Goal: Communication & Community: Participate in discussion

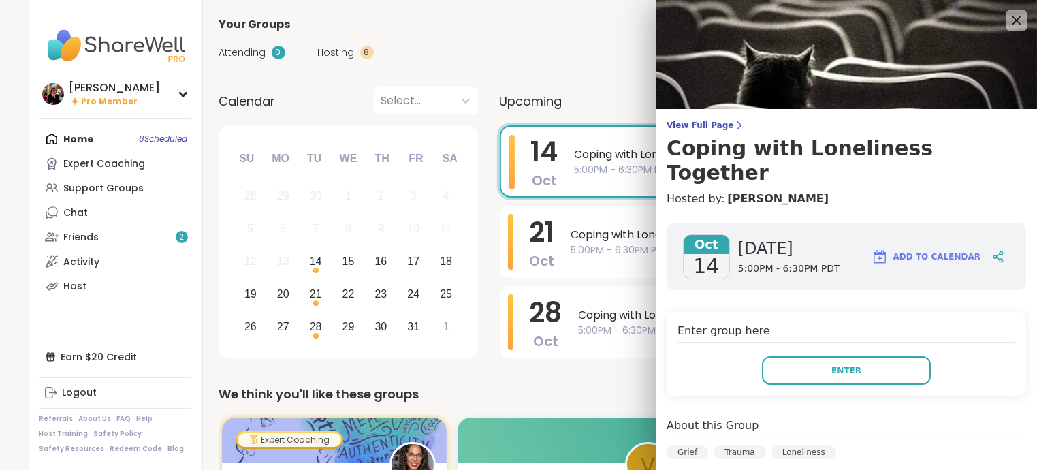
scroll to position [71, 0]
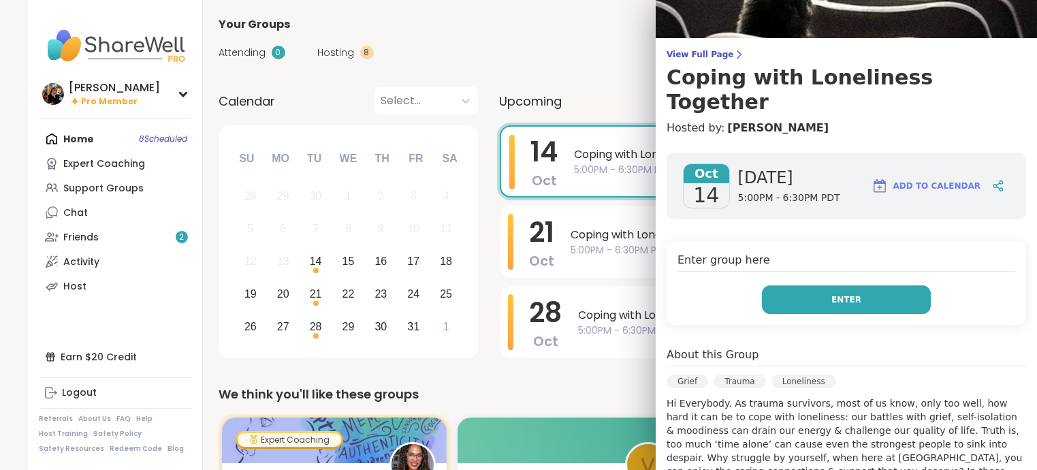
click at [852, 285] on button "Enter" at bounding box center [846, 299] width 169 height 29
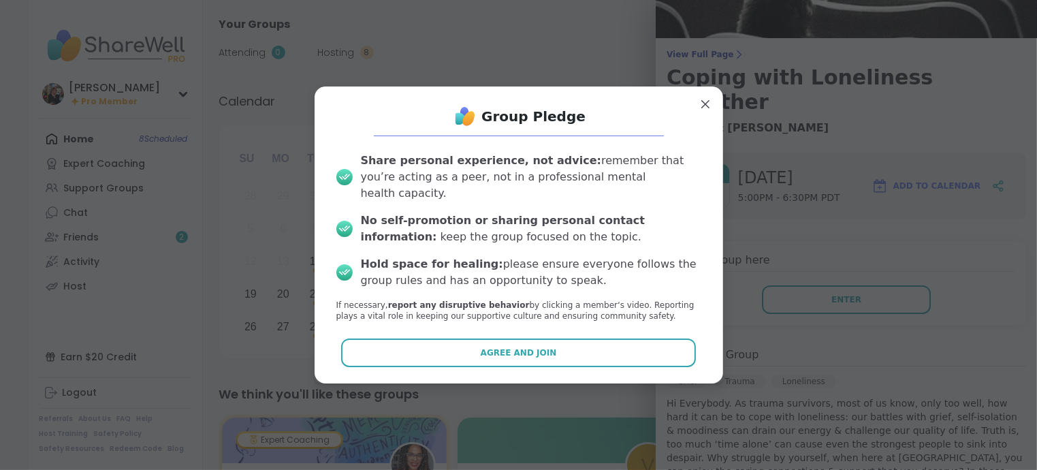
click at [538, 346] on span "Agree and Join" at bounding box center [519, 352] width 76 height 12
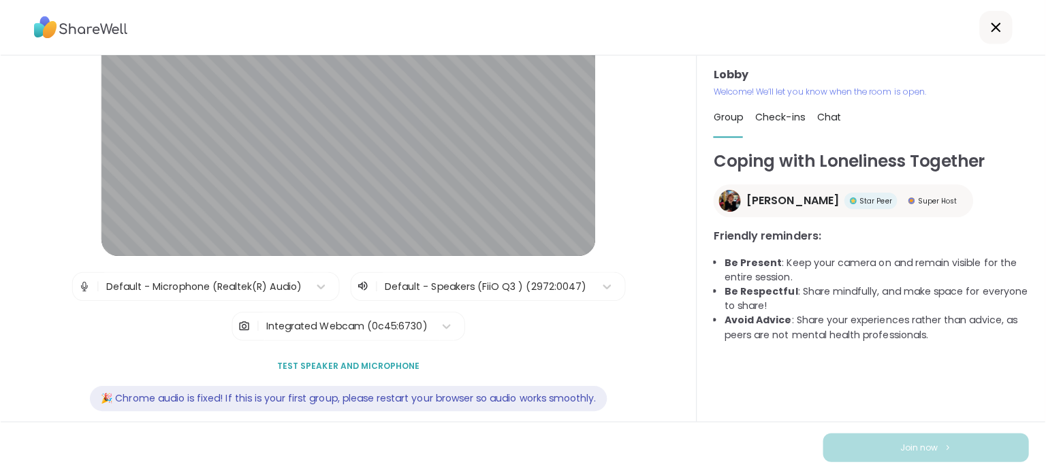
scroll to position [103, 0]
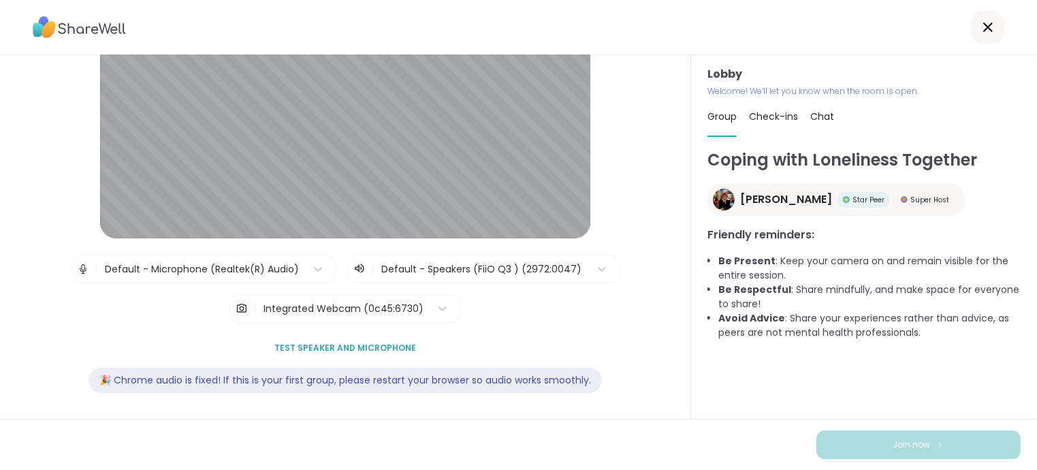
click at [321, 342] on span "Test speaker and microphone" at bounding box center [345, 348] width 142 height 12
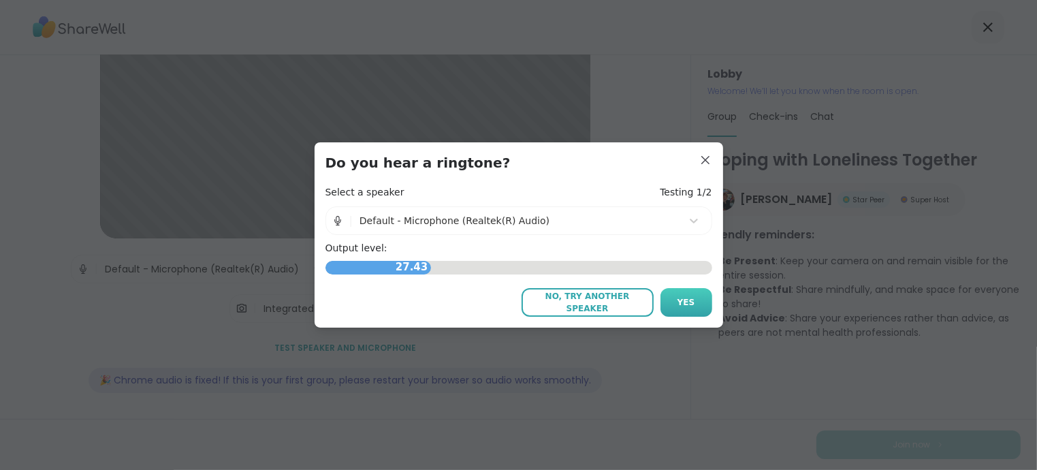
click at [673, 300] on button "Yes" at bounding box center [686, 302] width 52 height 29
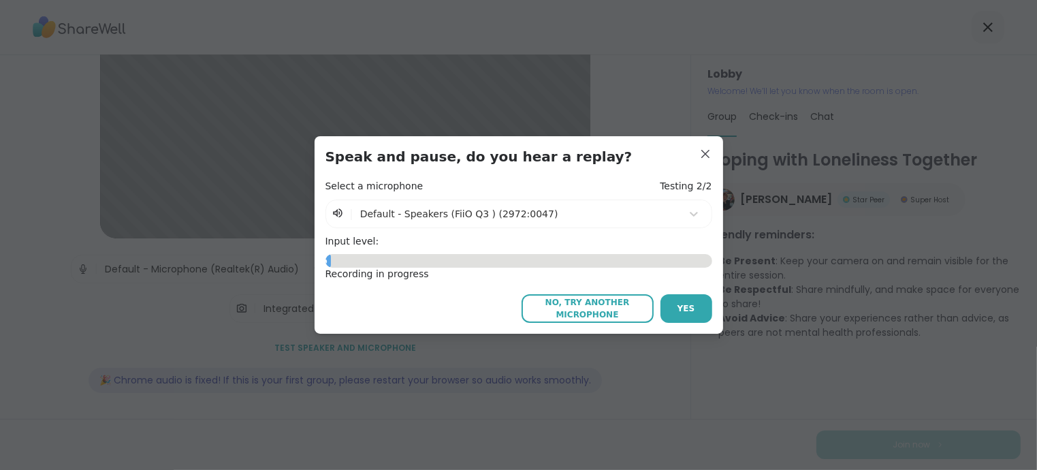
click at [670, 303] on button "Yes" at bounding box center [686, 308] width 52 height 29
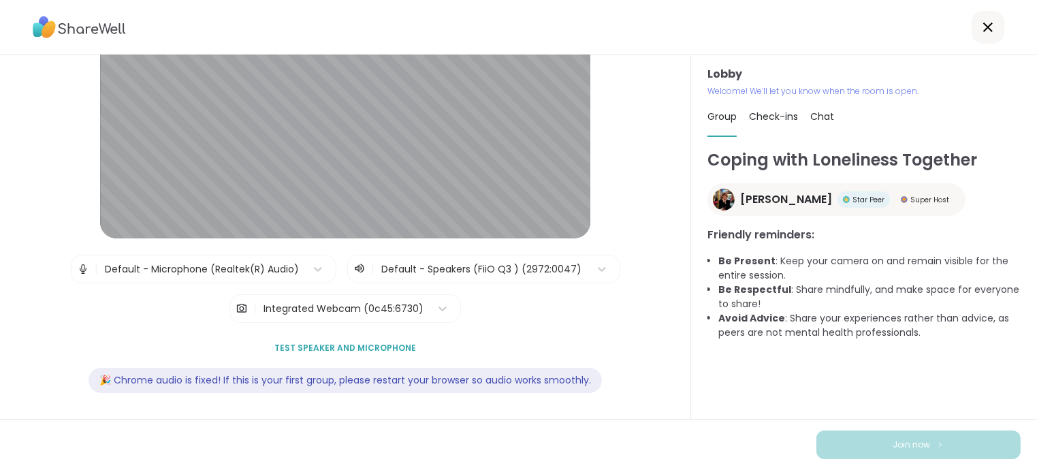
click at [372, 338] on button "Test speaker and microphone" at bounding box center [345, 348] width 152 height 29
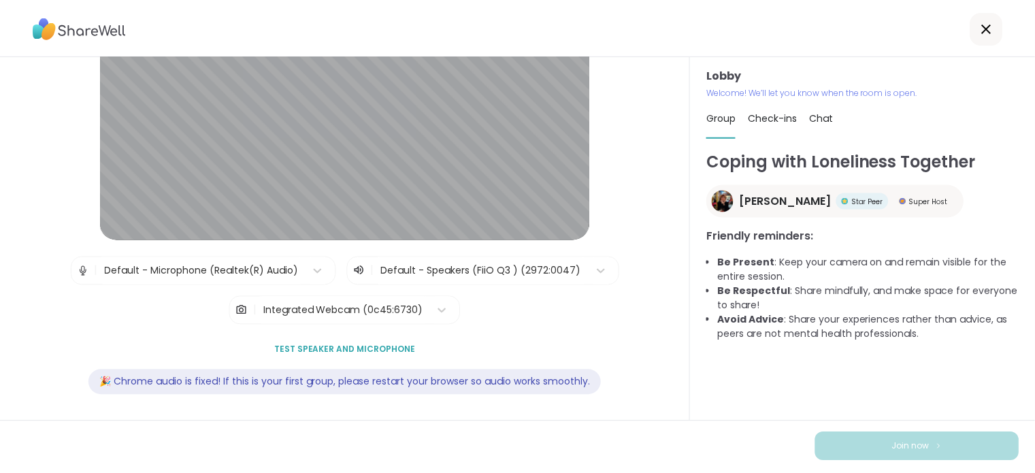
scroll to position [100, 0]
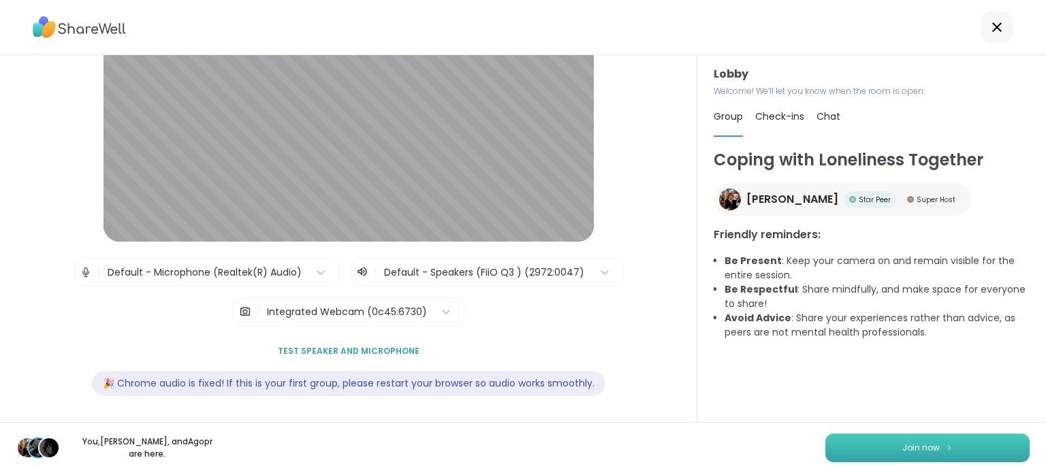
click at [902, 442] on span "Join now" at bounding box center [920, 448] width 37 height 12
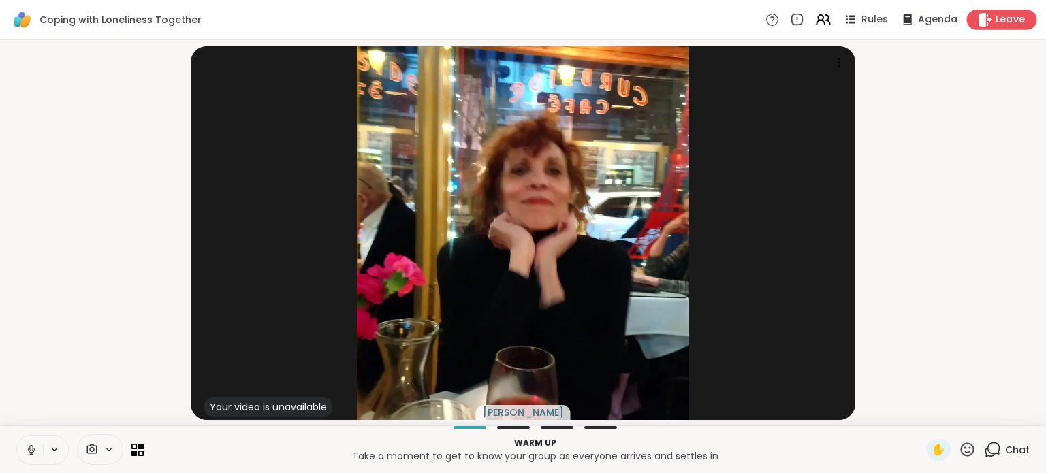
click at [996, 18] on span "Leave" at bounding box center [1010, 20] width 30 height 14
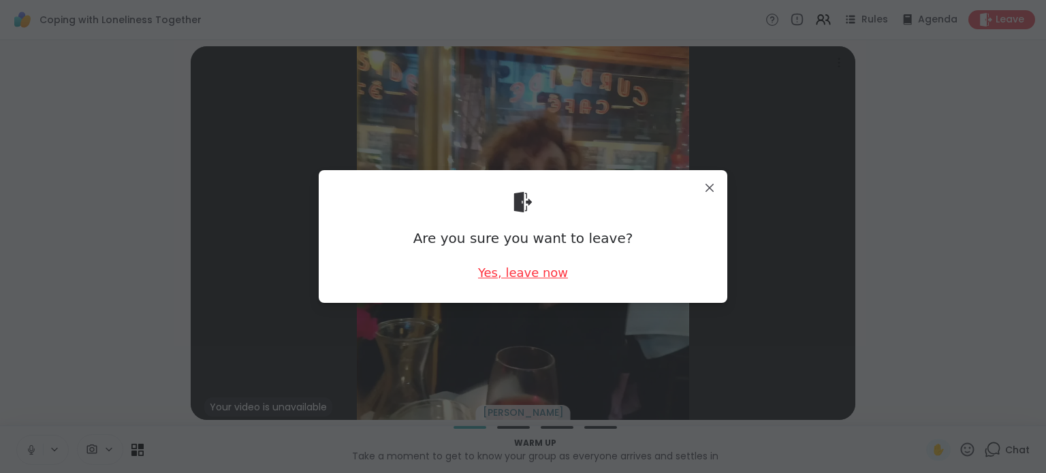
click at [523, 272] on div "Yes, leave now" at bounding box center [523, 272] width 90 height 17
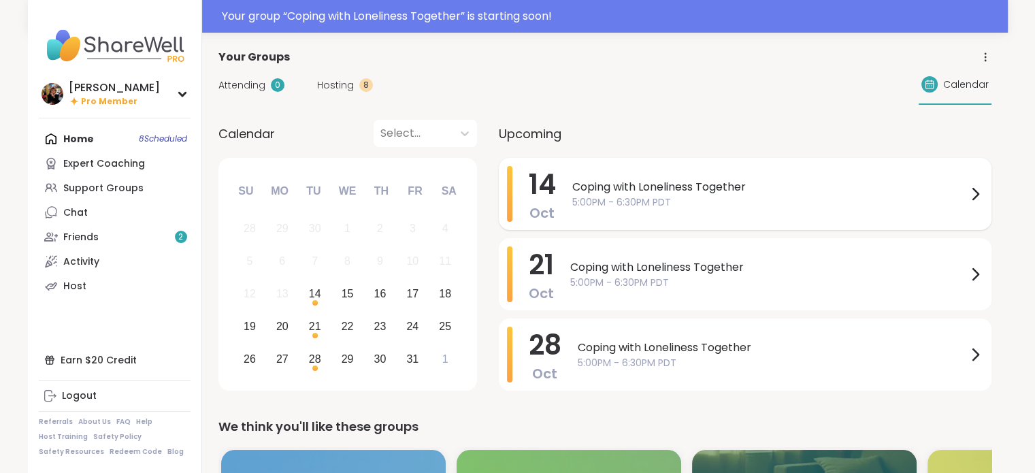
click at [633, 180] on span "Coping with Loneliness Together" at bounding box center [769, 187] width 395 height 16
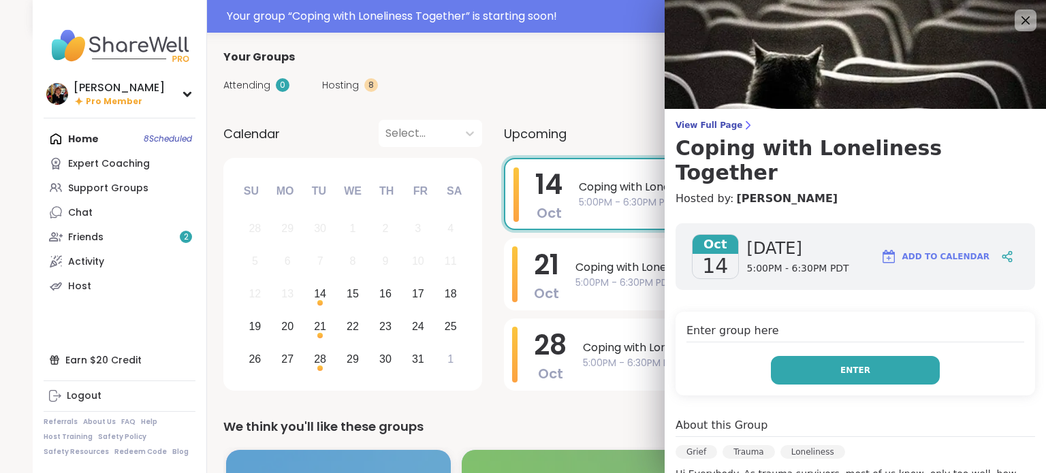
click at [841, 364] on span "Enter" at bounding box center [855, 370] width 30 height 12
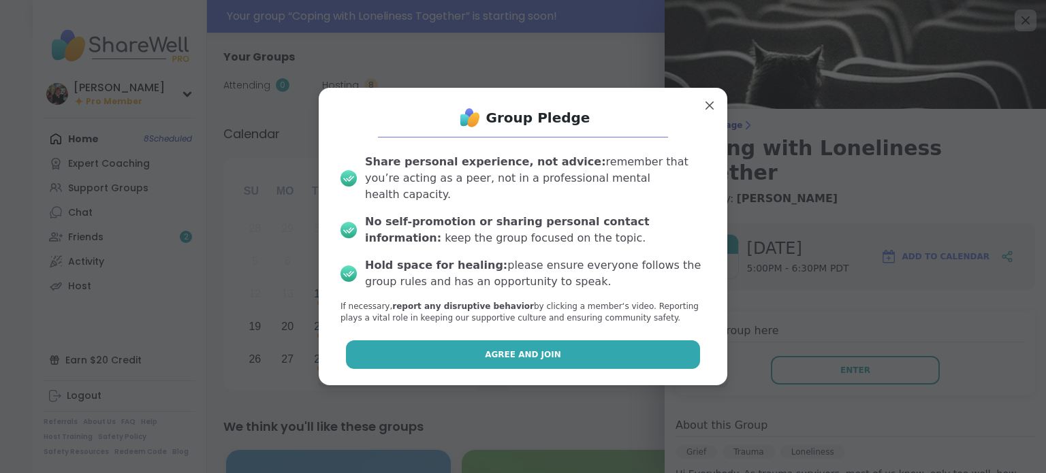
click at [572, 340] on button "Agree and Join" at bounding box center [523, 354] width 355 height 29
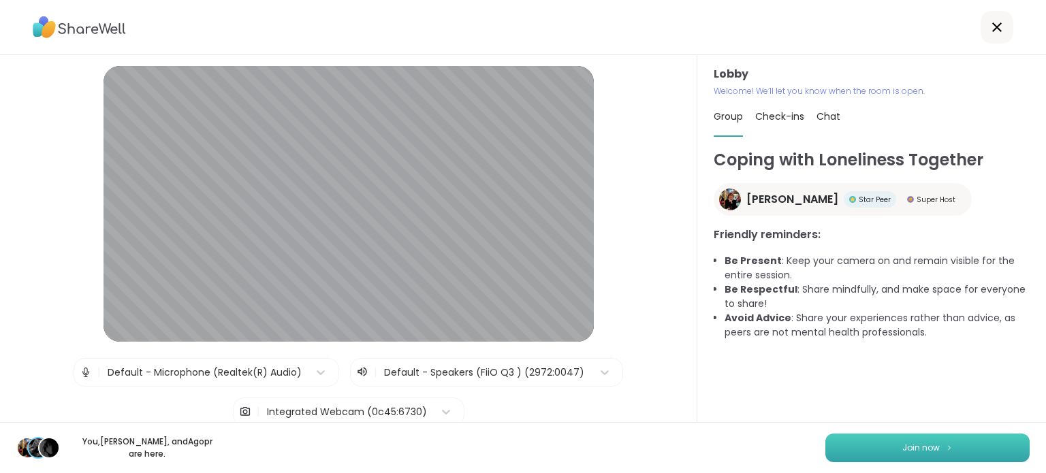
click at [918, 446] on span "Join now" at bounding box center [920, 448] width 37 height 12
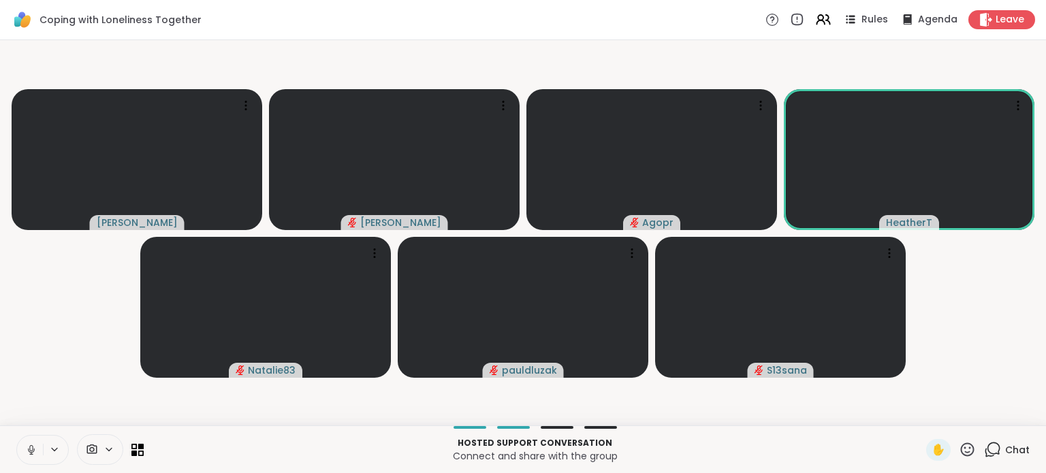
click at [103, 444] on icon at bounding box center [108, 450] width 11 height 12
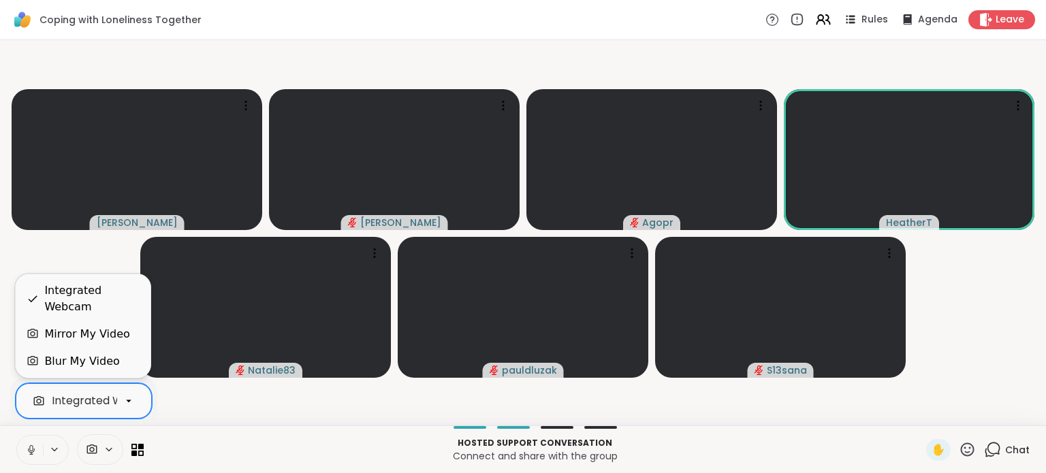
click at [129, 402] on icon at bounding box center [129, 401] width 12 height 12
click at [182, 425] on div "Judy Alan_N Agopr HeatherT Natalie83 pauldluzak S13sana" at bounding box center [523, 232] width 1046 height 385
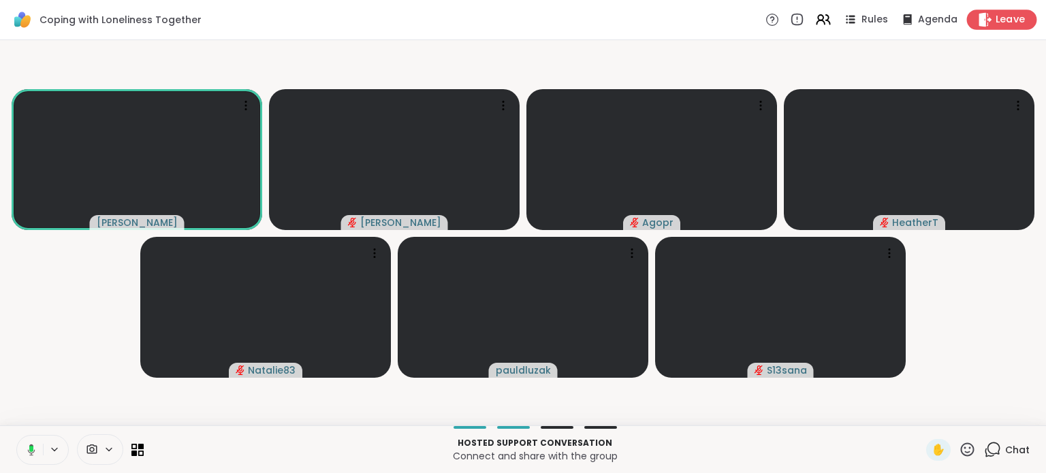
click at [999, 14] on span "Leave" at bounding box center [1010, 20] width 30 height 14
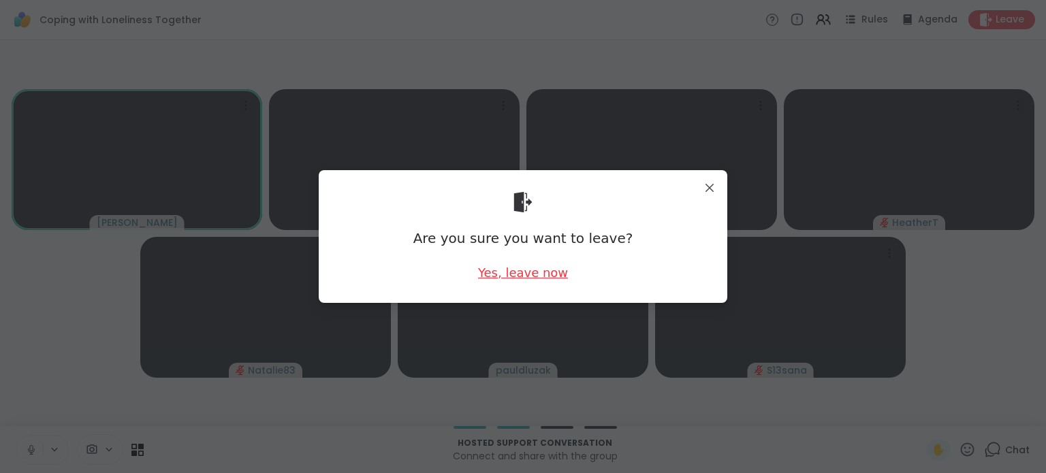
click at [540, 270] on div "Yes, leave now" at bounding box center [523, 272] width 90 height 17
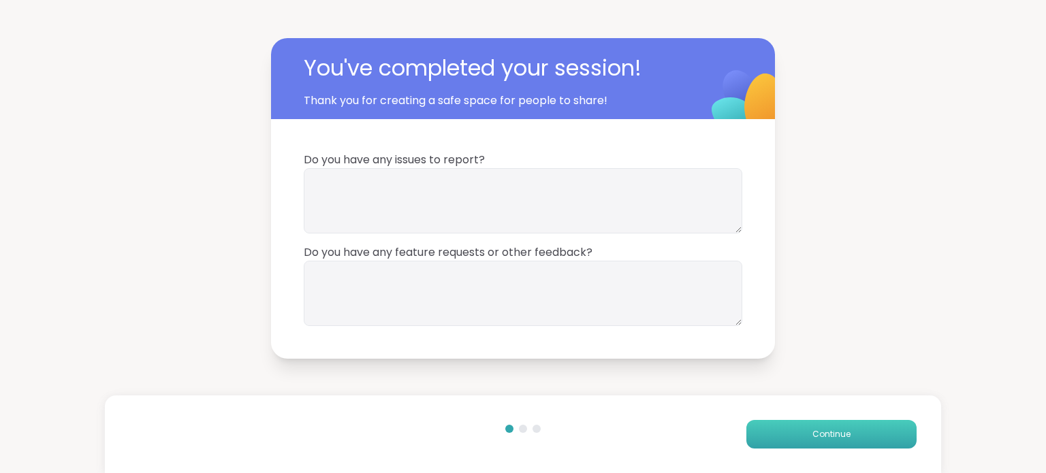
click at [829, 426] on button "Continue" at bounding box center [831, 434] width 170 height 29
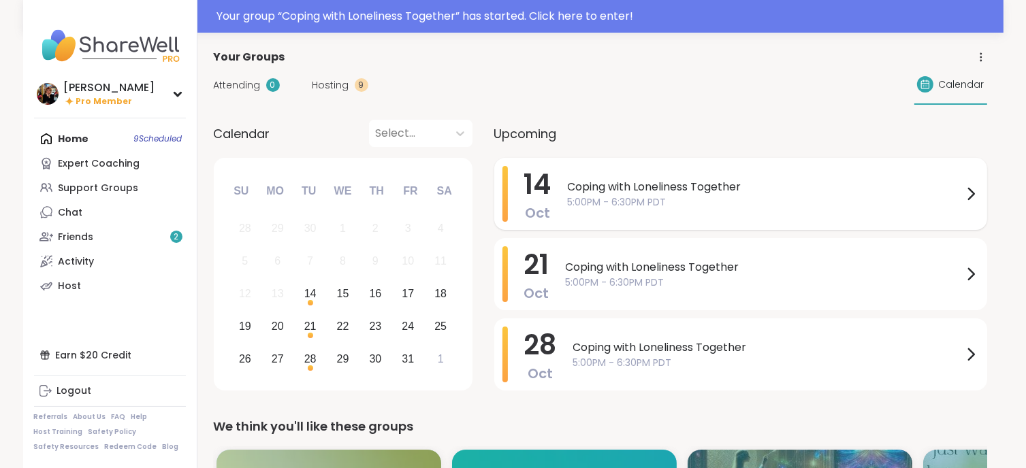
click at [592, 179] on span "Coping with Loneliness Together" at bounding box center [765, 187] width 395 height 16
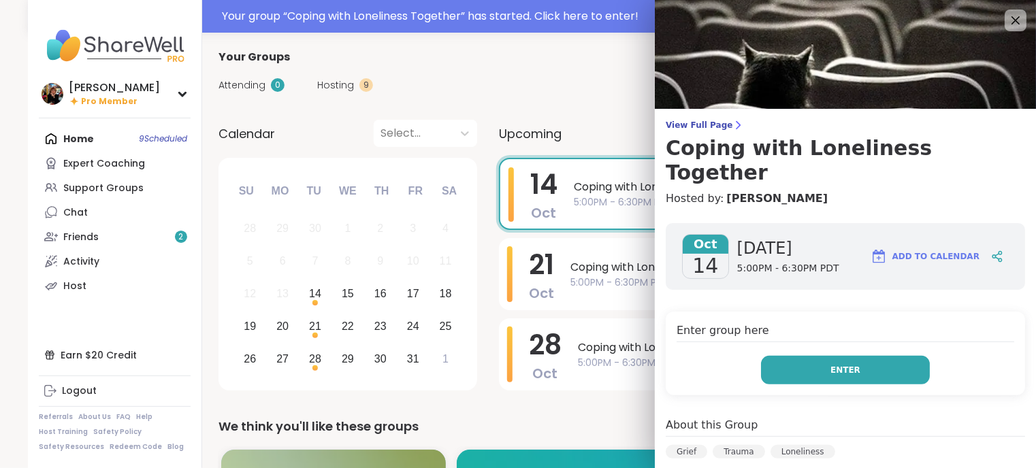
click at [835, 364] on span "Enter" at bounding box center [845, 370] width 30 height 12
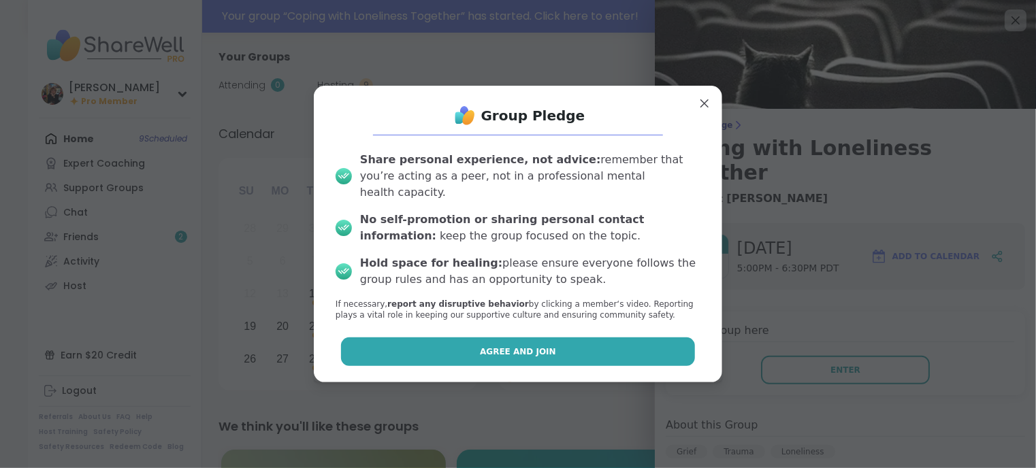
click at [555, 341] on button "Agree and Join" at bounding box center [518, 352] width 355 height 29
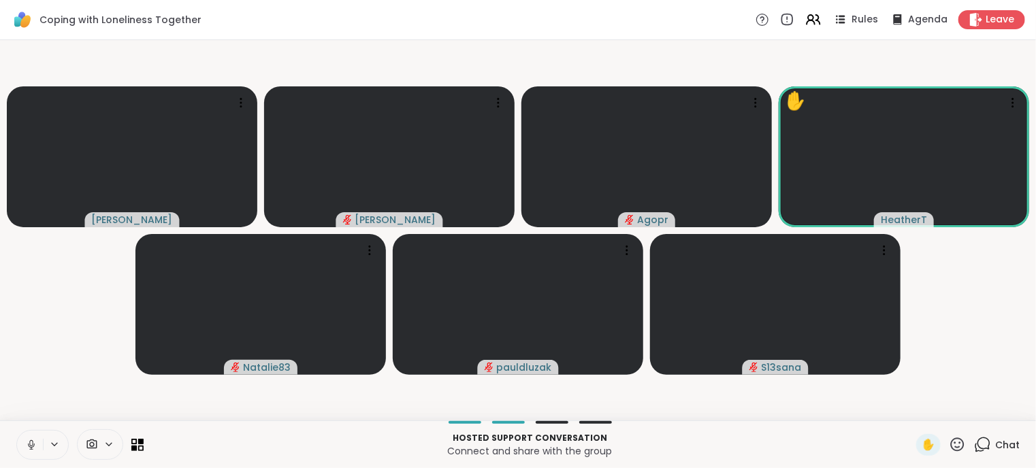
click at [949, 438] on icon at bounding box center [957, 444] width 17 height 17
click at [941, 401] on span "👍" at bounding box center [948, 409] width 14 height 16
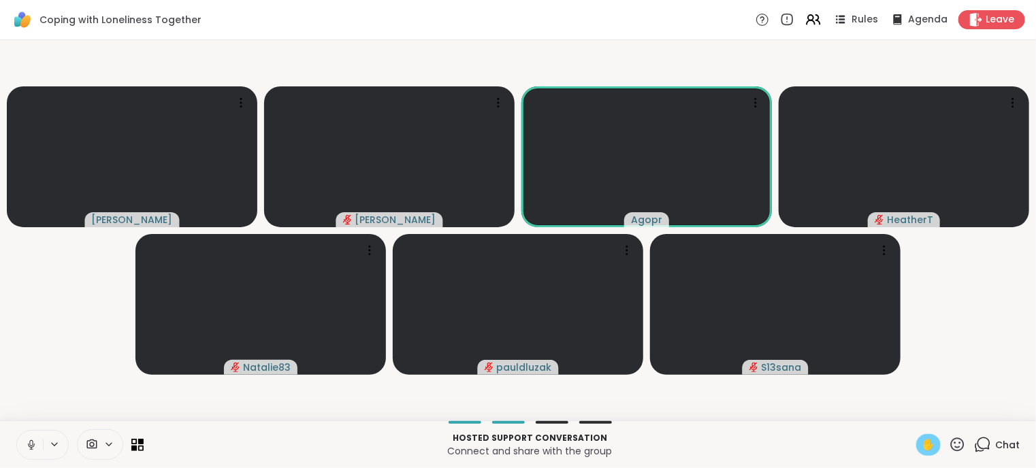
click at [922, 443] on span "✋" at bounding box center [929, 445] width 14 height 16
click at [950, 438] on icon at bounding box center [957, 444] width 17 height 17
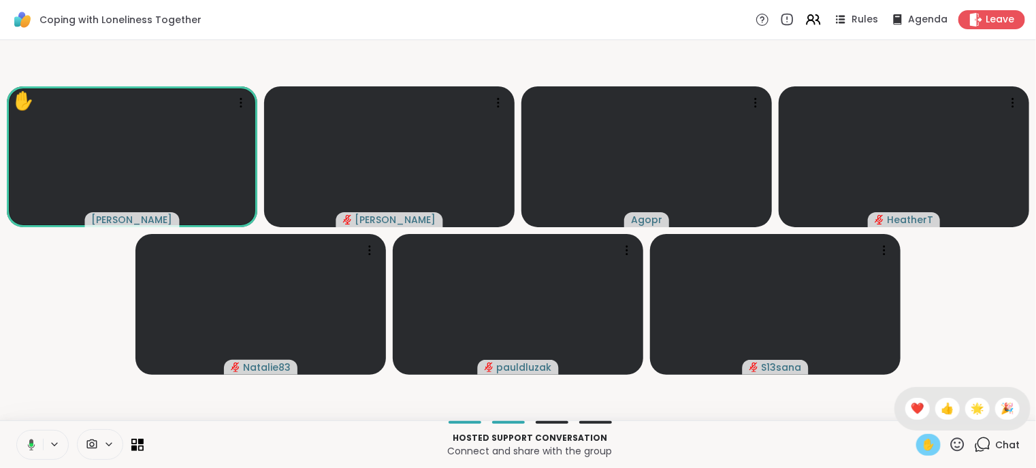
click at [922, 438] on span "✋" at bounding box center [929, 445] width 14 height 16
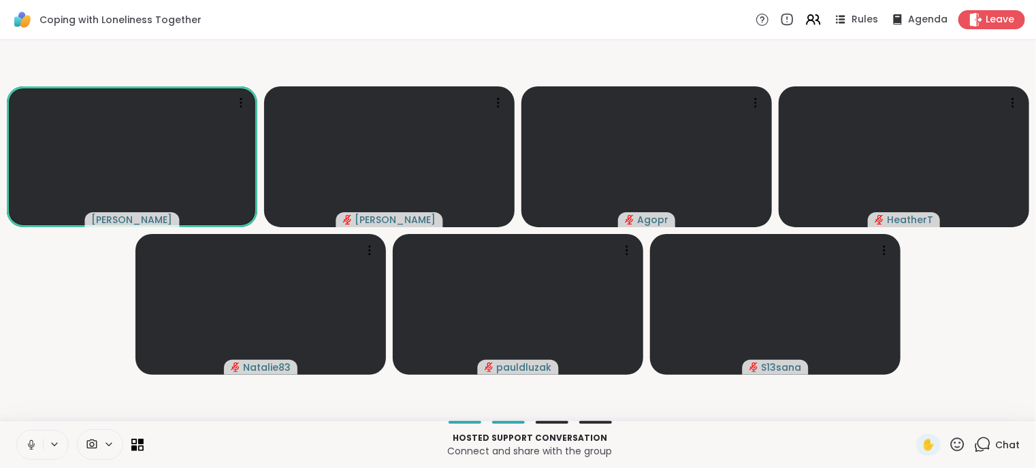
click at [951, 439] on icon at bounding box center [958, 445] width 14 height 14
click at [935, 400] on div "👍" at bounding box center [947, 409] width 25 height 22
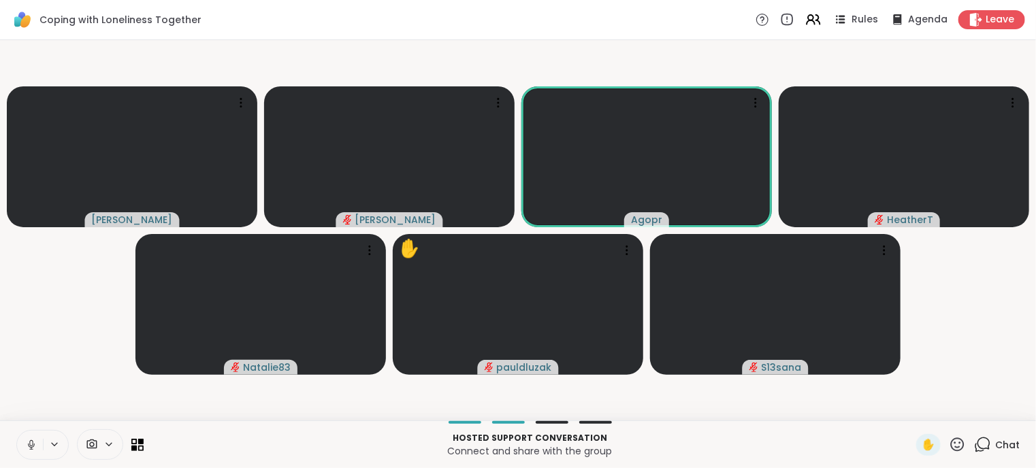
click at [949, 440] on icon at bounding box center [957, 444] width 17 height 17
click at [911, 405] on span "❤️" at bounding box center [918, 409] width 14 height 16
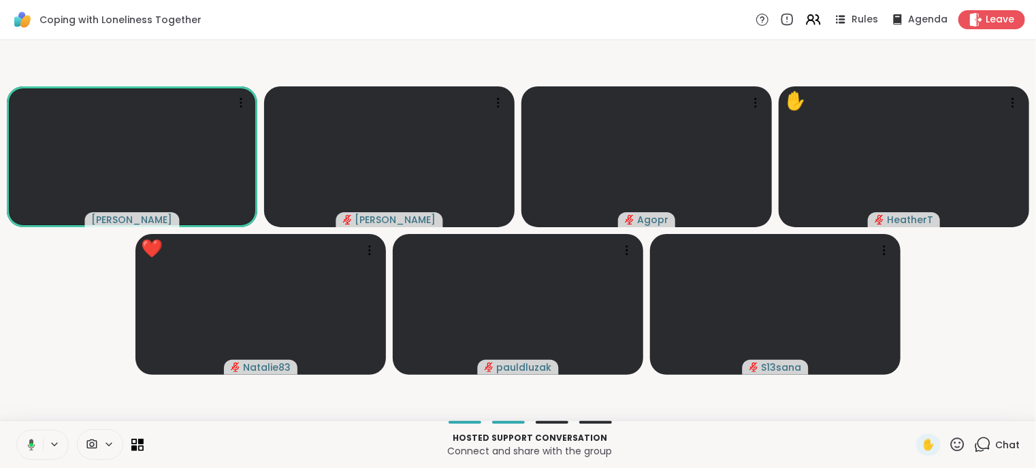
click at [951, 439] on icon at bounding box center [958, 445] width 14 height 14
click at [911, 405] on span "❤️" at bounding box center [918, 409] width 14 height 16
click at [949, 440] on icon at bounding box center [957, 444] width 17 height 17
click at [911, 408] on span "❤️" at bounding box center [918, 409] width 14 height 16
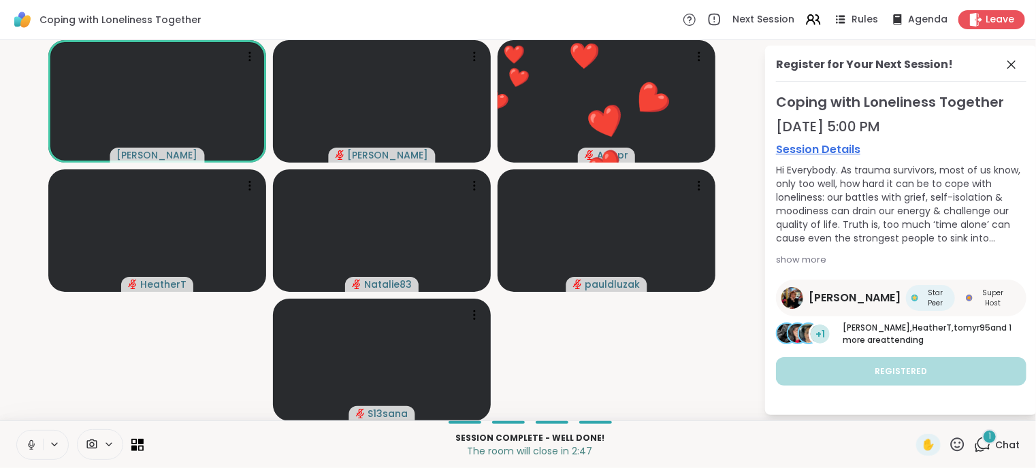
click at [949, 440] on icon at bounding box center [957, 444] width 17 height 17
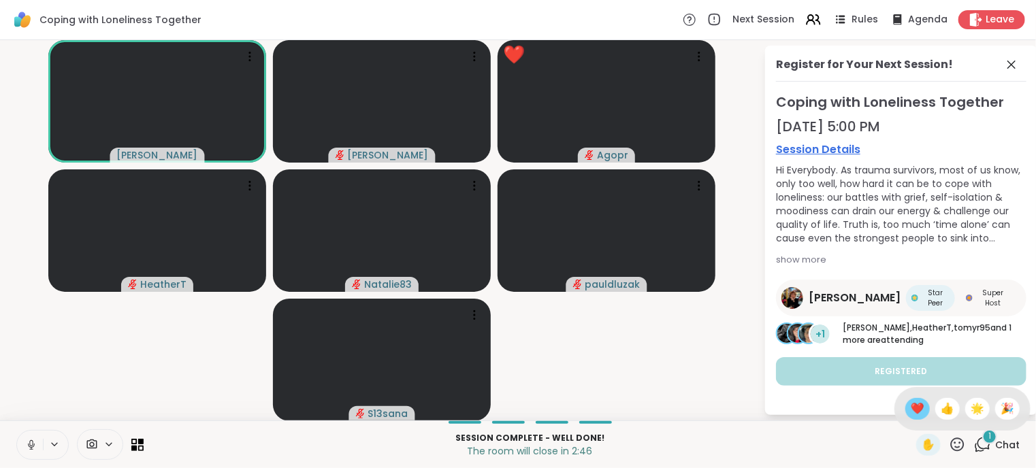
click at [911, 408] on span "❤️" at bounding box center [918, 409] width 14 height 16
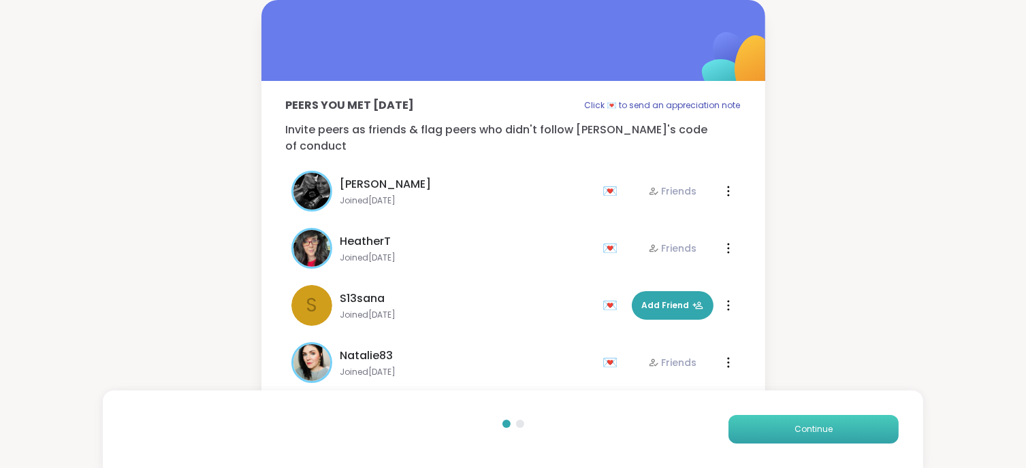
click at [830, 432] on span "Continue" at bounding box center [813, 429] width 38 height 12
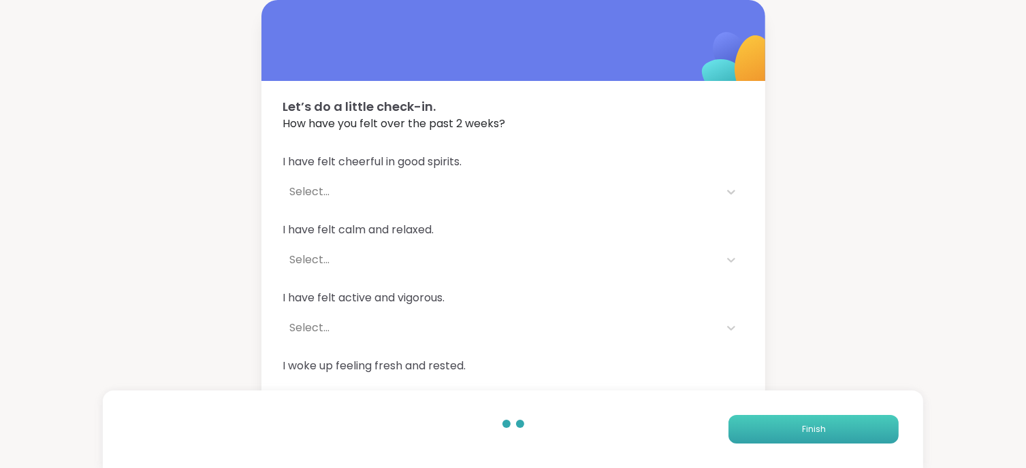
click at [828, 424] on button "Finish" at bounding box center [813, 429] width 170 height 29
